Goal: Contribute content: Add original content to the website for others to see

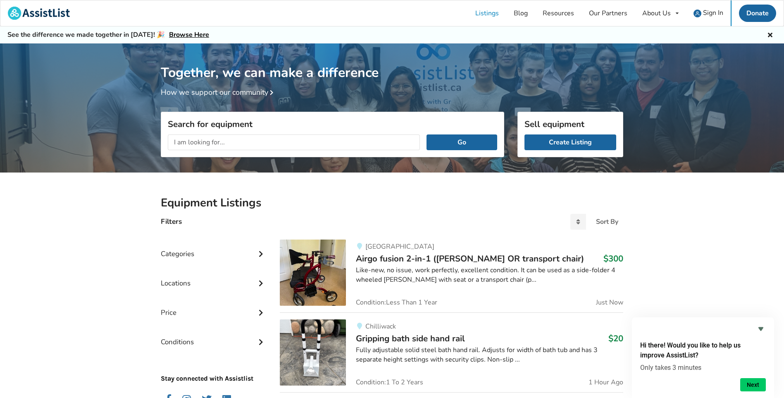
click at [398, 74] on h1 "Together, we can make a difference" at bounding box center [392, 62] width 462 height 38
click at [707, 95] on div "Together, we can make a difference How we support our community" at bounding box center [392, 70] width 784 height 54
click at [183, 31] on link "Browse Here" at bounding box center [189, 34] width 40 height 9
click at [587, 144] on link "Create Listing" at bounding box center [570, 142] width 92 height 16
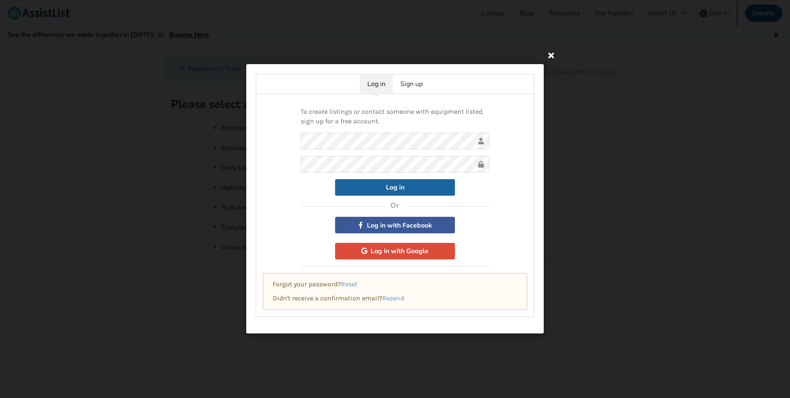
click at [551, 54] on icon at bounding box center [551, 55] width 15 height 15
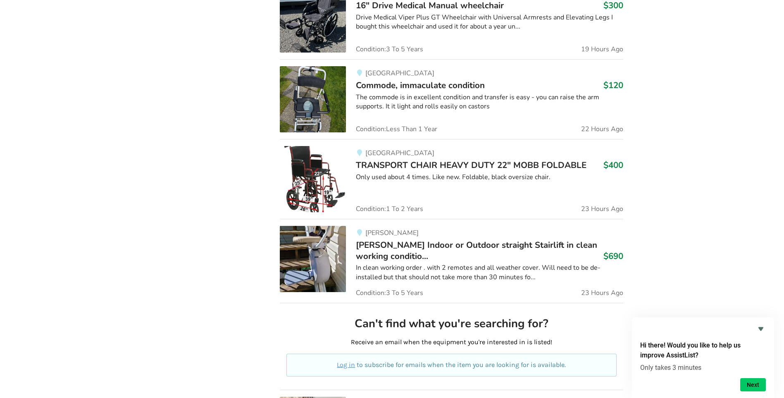
scroll to position [1908, 0]
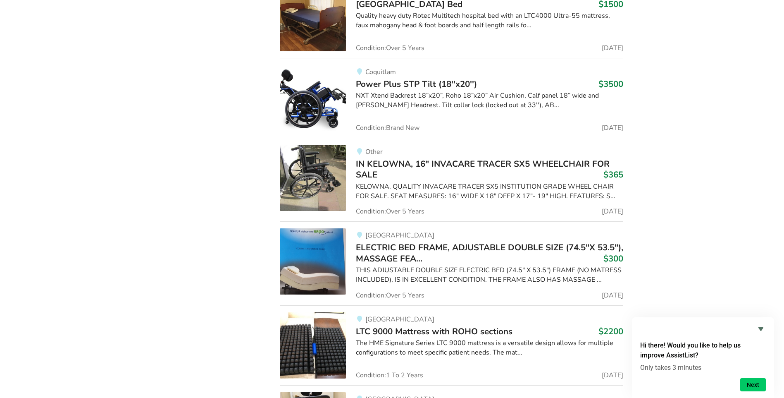
scroll to position [3391, 0]
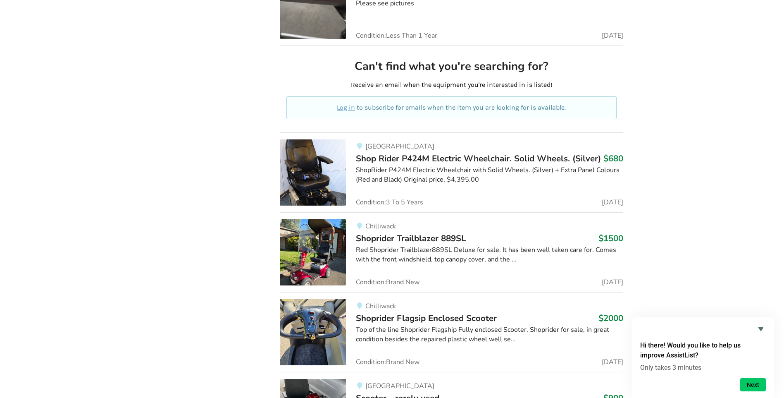
scroll to position [4280, 0]
